Goal: Task Accomplishment & Management: Use online tool/utility

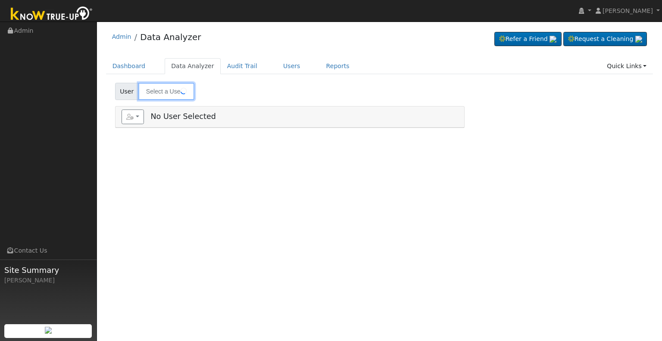
type input "[PERSON_NAME]"
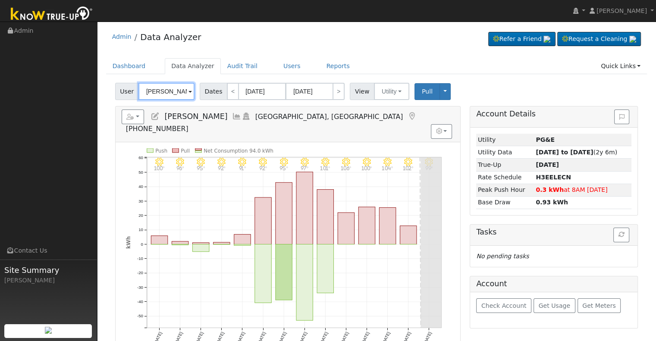
click at [173, 92] on input "[PERSON_NAME]" at bounding box center [166, 91] width 56 height 17
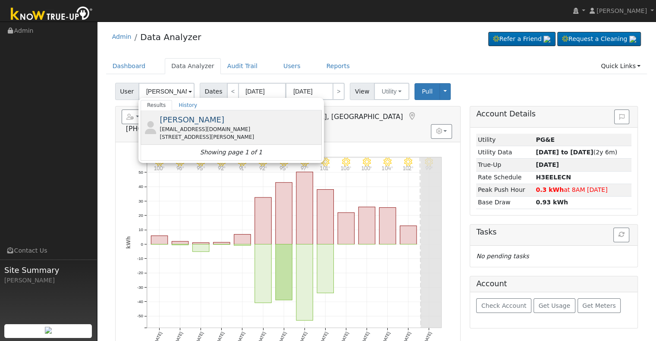
click at [213, 120] on div "[PERSON_NAME] [EMAIL_ADDRESS][DOMAIN_NAME] [STREET_ADDRESS][PERSON_NAME]" at bounding box center [239, 127] width 160 height 27
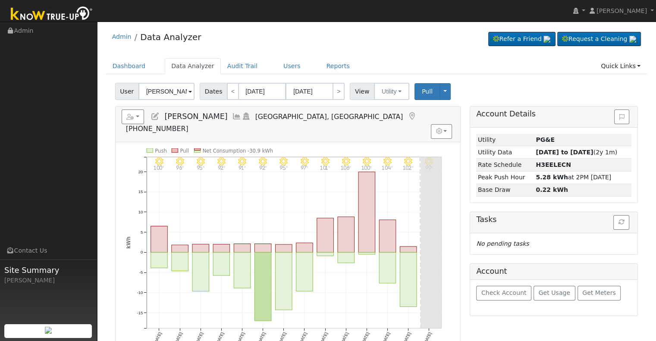
click at [232, 113] on icon at bounding box center [236, 116] width 9 height 8
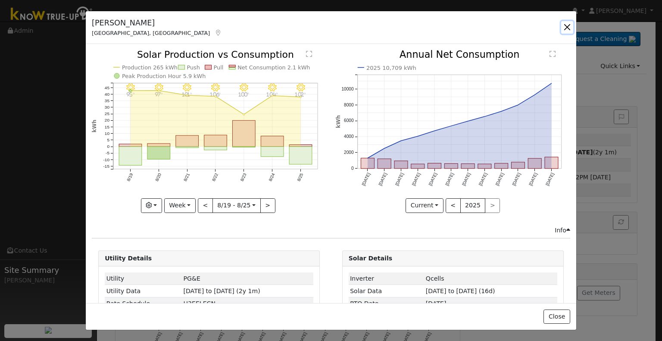
click at [565, 27] on button "button" at bounding box center [567, 27] width 12 height 12
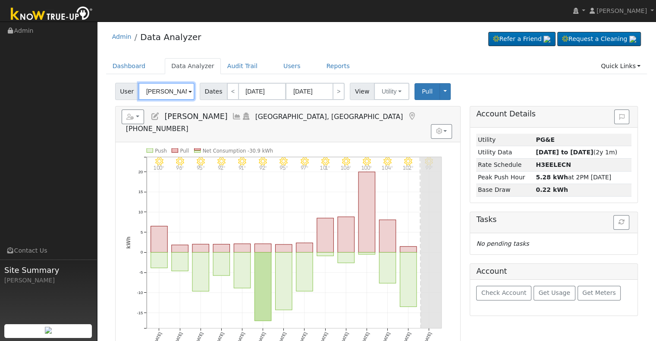
click at [153, 89] on input "Marla Sweitzer" at bounding box center [166, 91] width 56 height 17
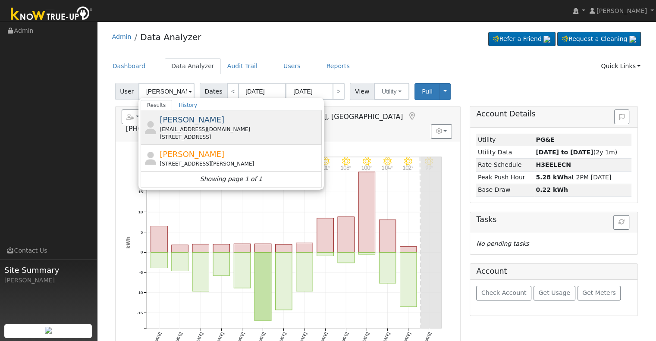
click at [200, 124] on div "Gary Dean gtjd@sbcglobal.net 23465 Road 14 1/2, Chowchilla, CA 93610" at bounding box center [239, 127] width 160 height 27
type input "Gary Dean"
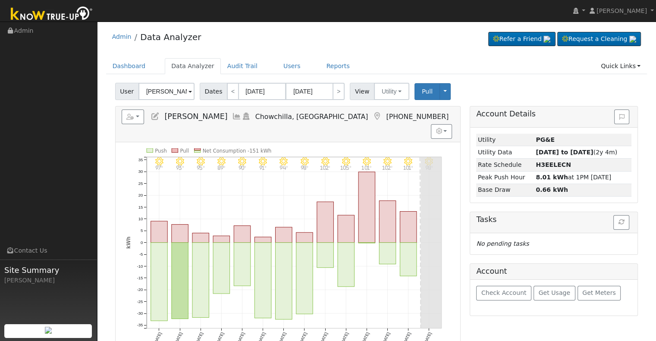
click at [232, 115] on icon at bounding box center [236, 116] width 9 height 8
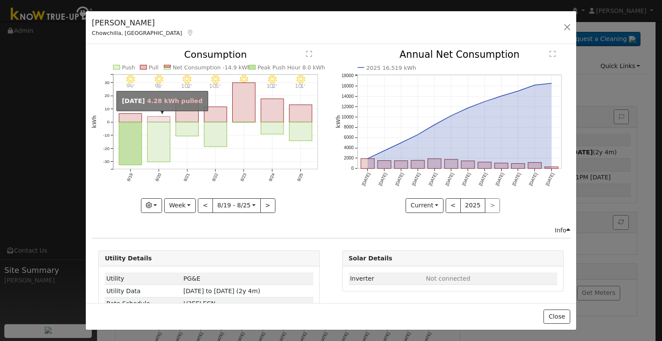
click at [163, 118] on rect "onclick=""" at bounding box center [158, 120] width 23 height 6
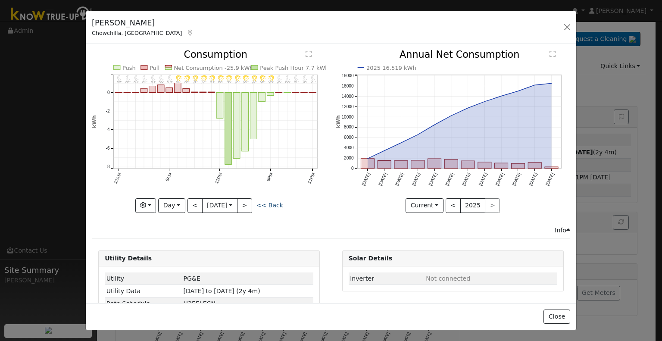
click at [268, 205] on link "<< Back" at bounding box center [269, 205] width 27 height 7
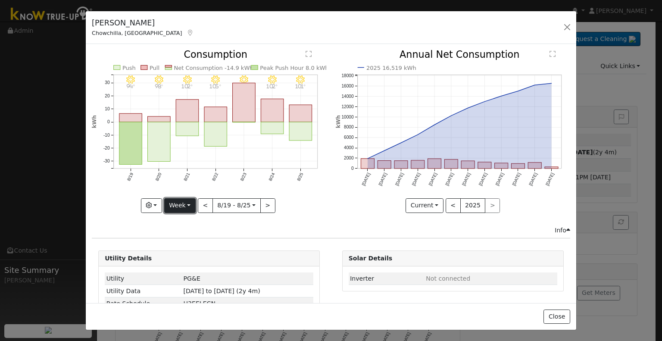
click at [190, 201] on button "Week" at bounding box center [179, 205] width 31 height 15
click at [190, 243] on link "Month" at bounding box center [195, 247] width 60 height 12
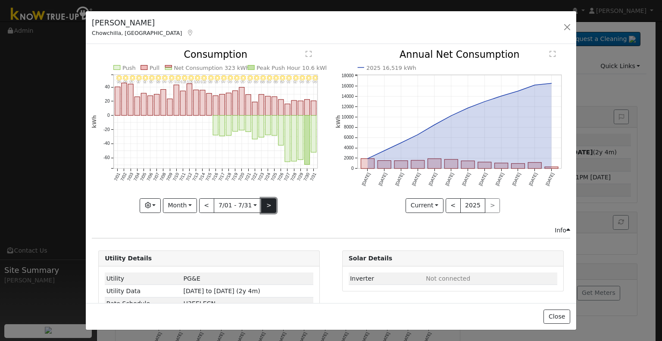
click at [262, 202] on button ">" at bounding box center [268, 205] width 15 height 15
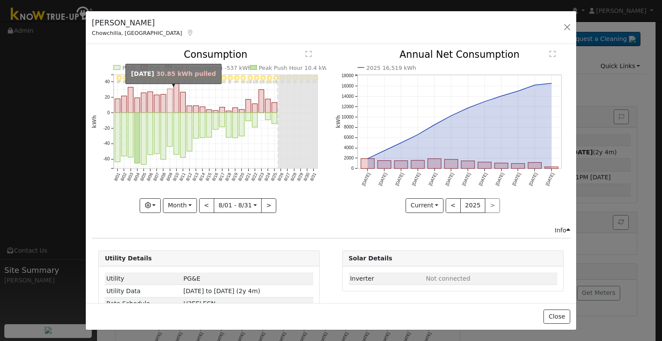
click at [167, 107] on rect "onclick=""" at bounding box center [169, 101] width 5 height 24
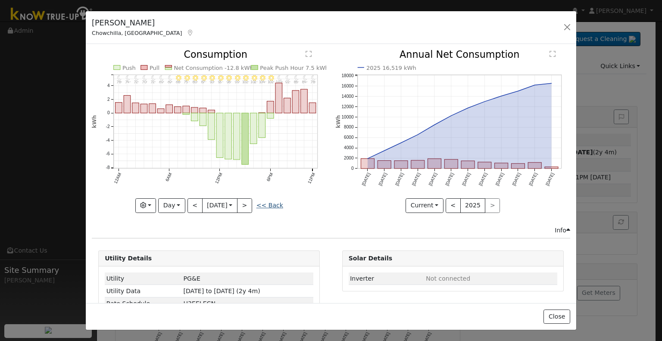
click at [259, 203] on link "<< Back" at bounding box center [269, 205] width 27 height 7
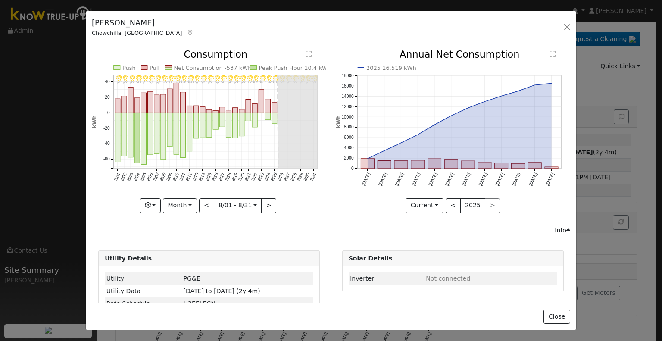
click at [186, 33] on icon at bounding box center [190, 33] width 8 height 6
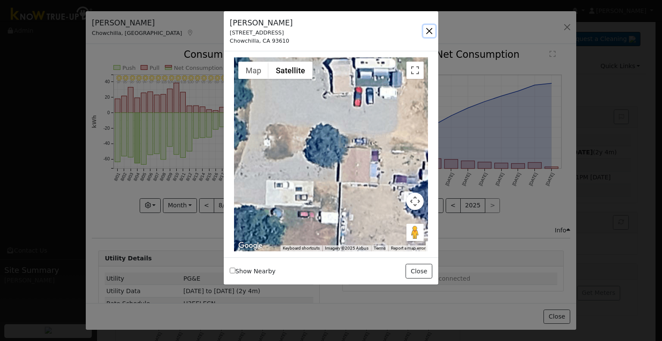
click at [430, 31] on button "button" at bounding box center [429, 31] width 12 height 12
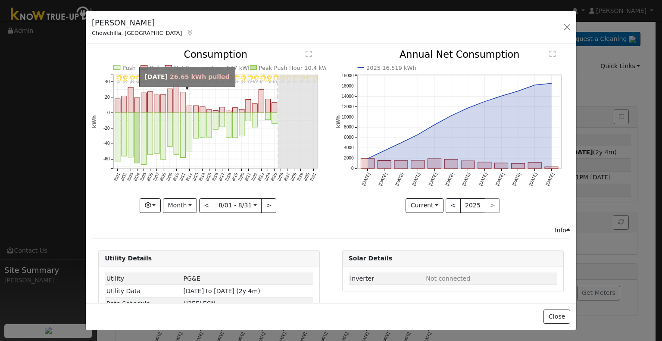
click at [183, 107] on rect "onclick=""" at bounding box center [183, 102] width 5 height 21
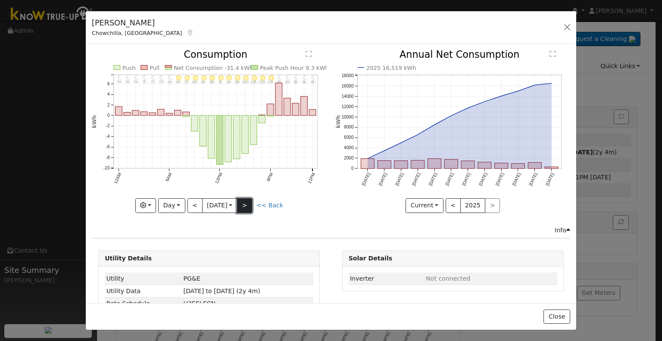
click at [251, 204] on button ">" at bounding box center [244, 205] width 15 height 15
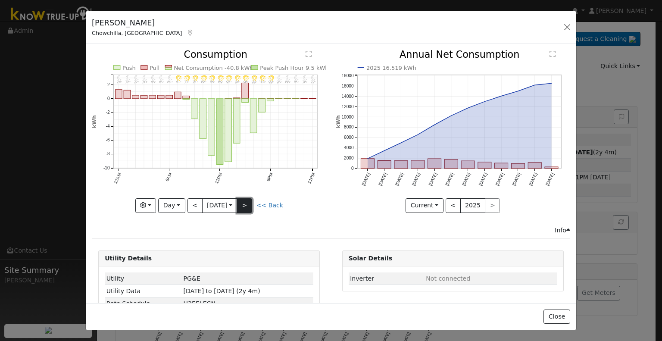
click at [251, 204] on button ">" at bounding box center [244, 205] width 15 height 15
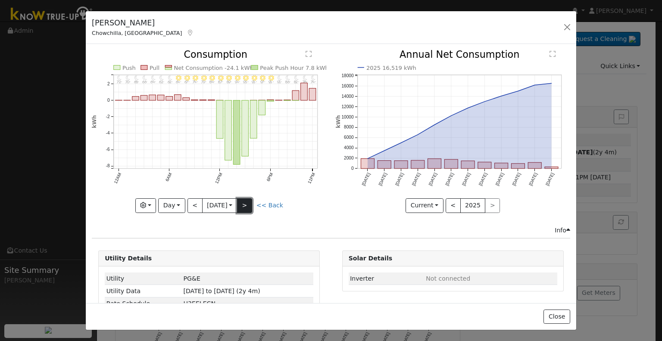
click at [251, 204] on button ">" at bounding box center [244, 205] width 15 height 15
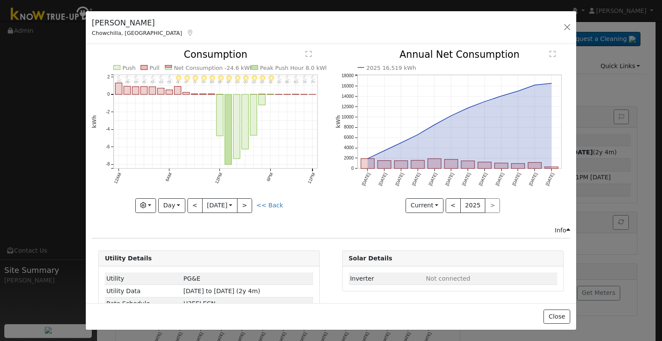
click at [272, 204] on link "<< Back" at bounding box center [269, 205] width 27 height 7
type input "2025-08-01"
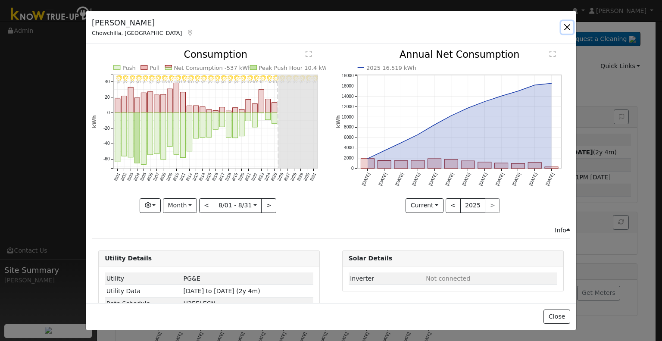
click at [568, 29] on button "button" at bounding box center [567, 27] width 12 height 12
